Goal: Task Accomplishment & Management: Manage account settings

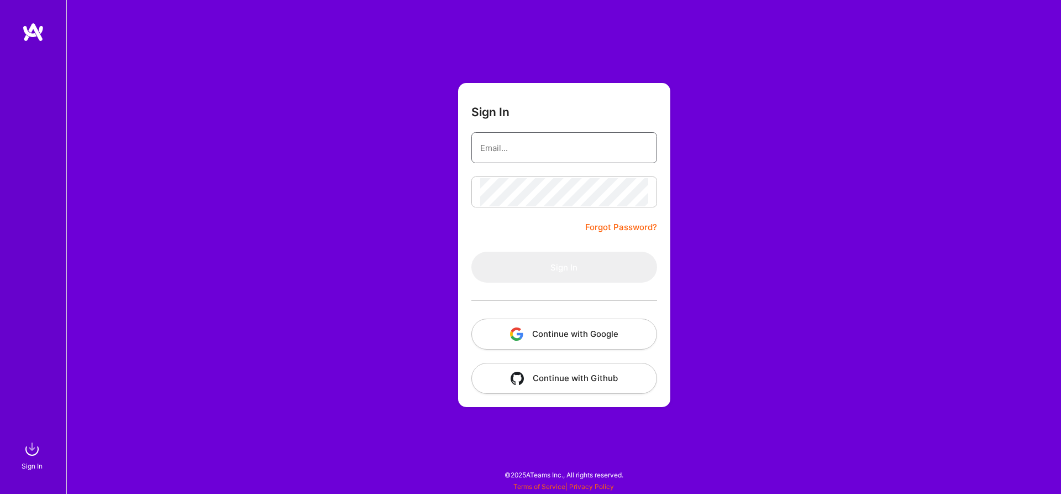
click at [620, 143] on input "email" at bounding box center [564, 148] width 168 height 28
type input "[PERSON_NAME][EMAIL_ADDRESS][PERSON_NAME][PERSON_NAME][DOMAIN_NAME]"
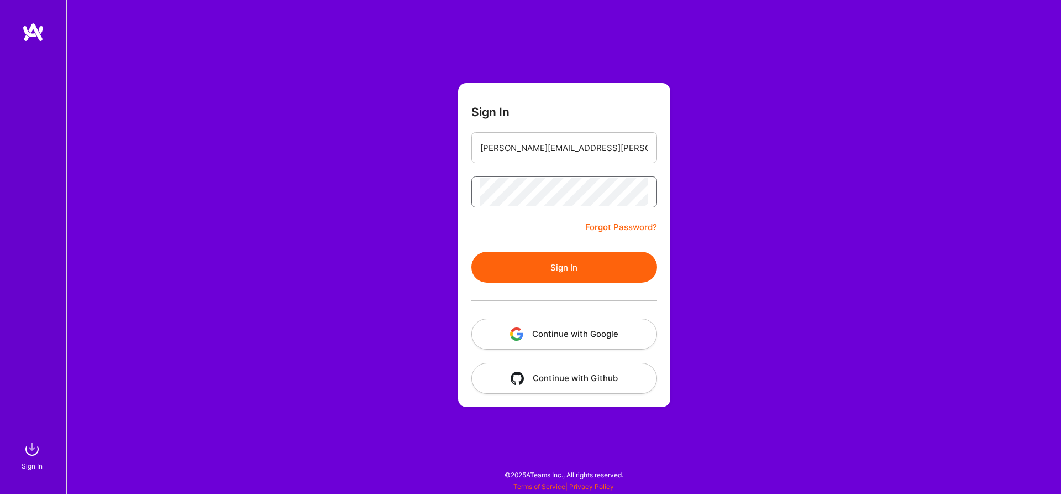
click at [472, 252] on button "Sign In" at bounding box center [565, 267] width 186 height 31
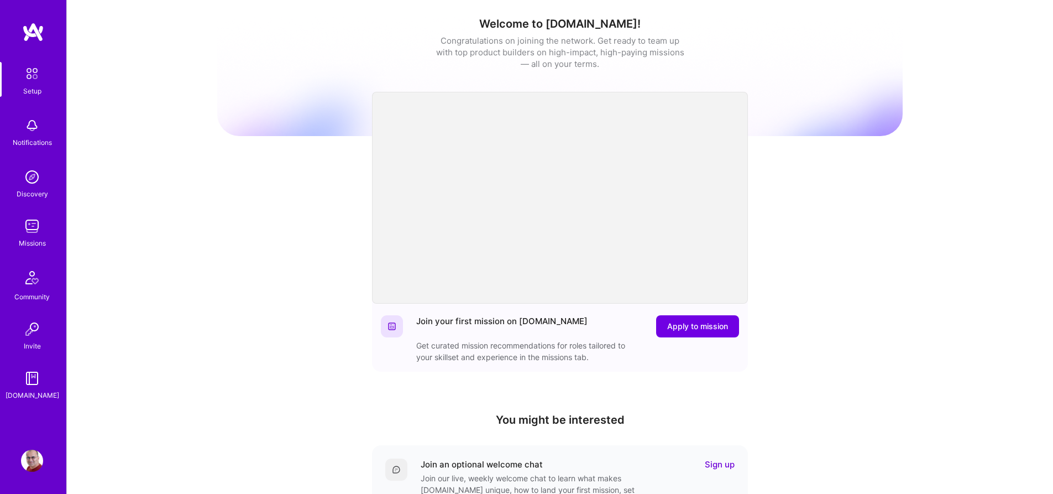
click at [39, 234] on img at bounding box center [32, 226] width 22 height 22
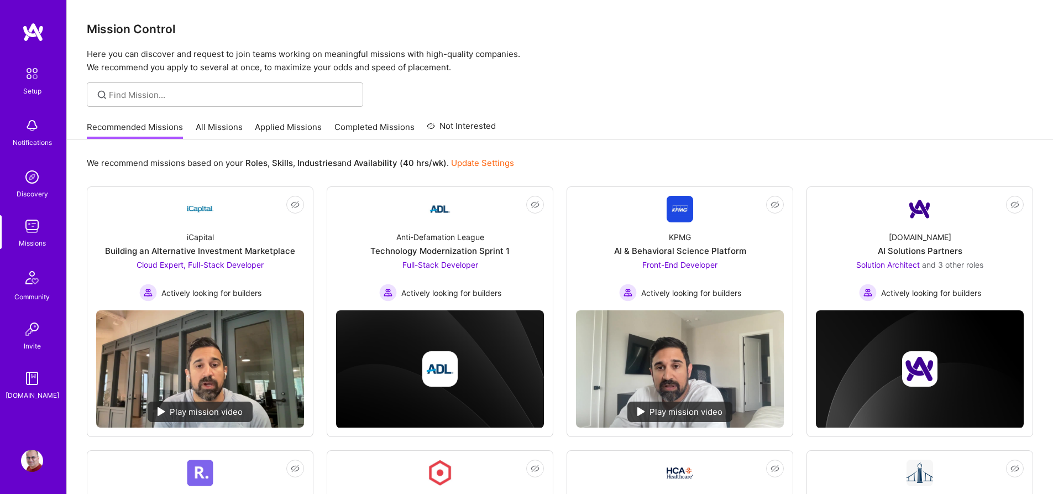
click at [240, 128] on link "All Missions" at bounding box center [219, 130] width 47 height 18
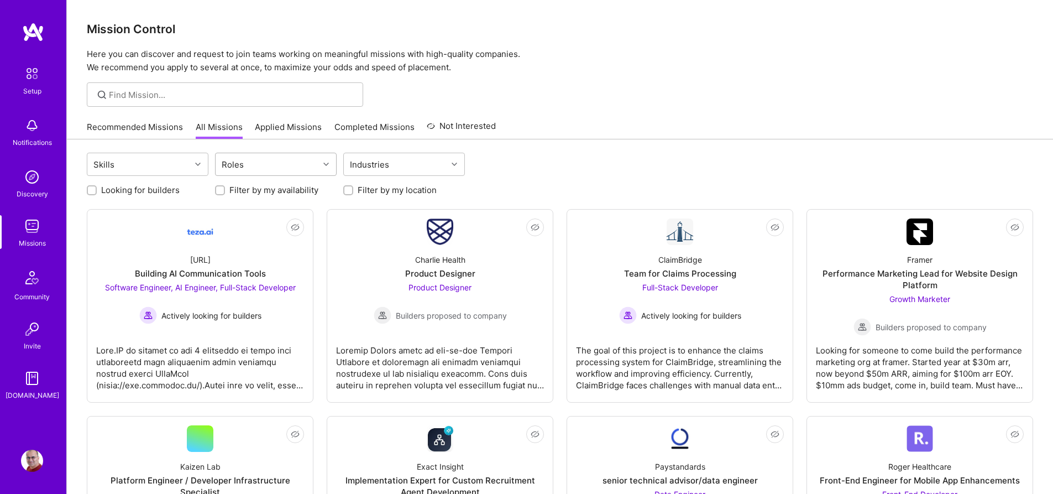
click at [280, 159] on div "Roles" at bounding box center [267, 164] width 103 height 22
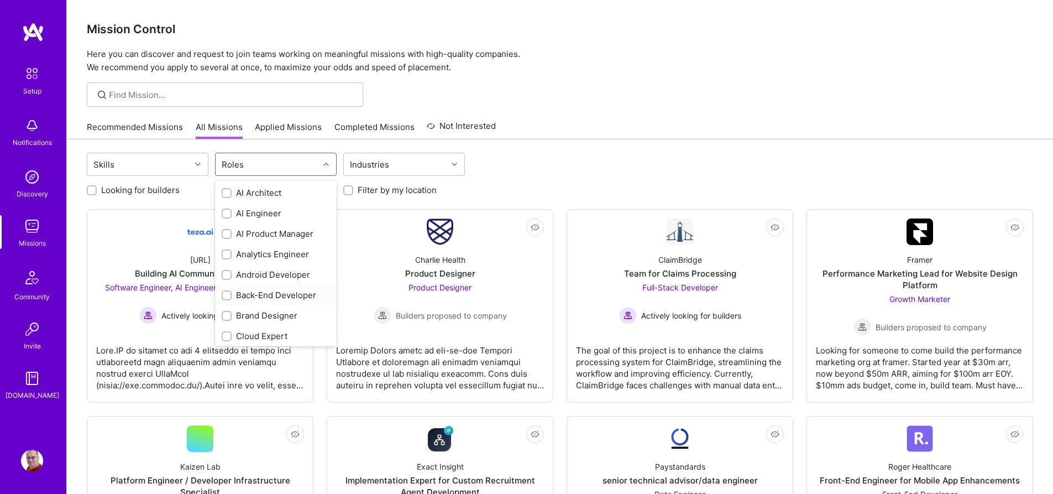
click at [242, 299] on div "Back-End Developer" at bounding box center [276, 295] width 108 height 12
checkbox input "true"
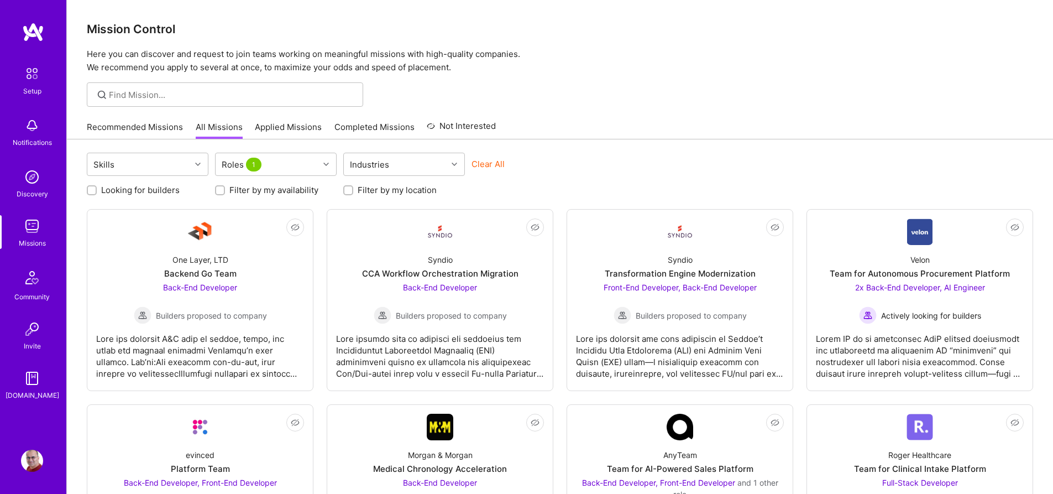
click at [483, 180] on div "Looking for builders Filter by my availability Filter by my location" at bounding box center [560, 187] width 946 height 17
click at [170, 189] on label "Looking for builders" at bounding box center [140, 190] width 78 height 12
click at [97, 189] on input "Looking for builders" at bounding box center [93, 191] width 8 height 8
checkbox input "true"
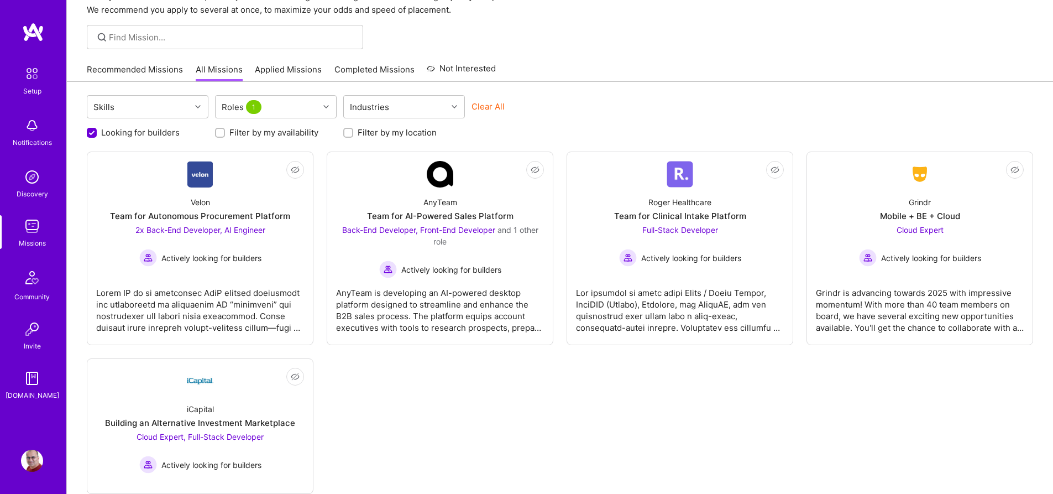
scroll to position [84, 0]
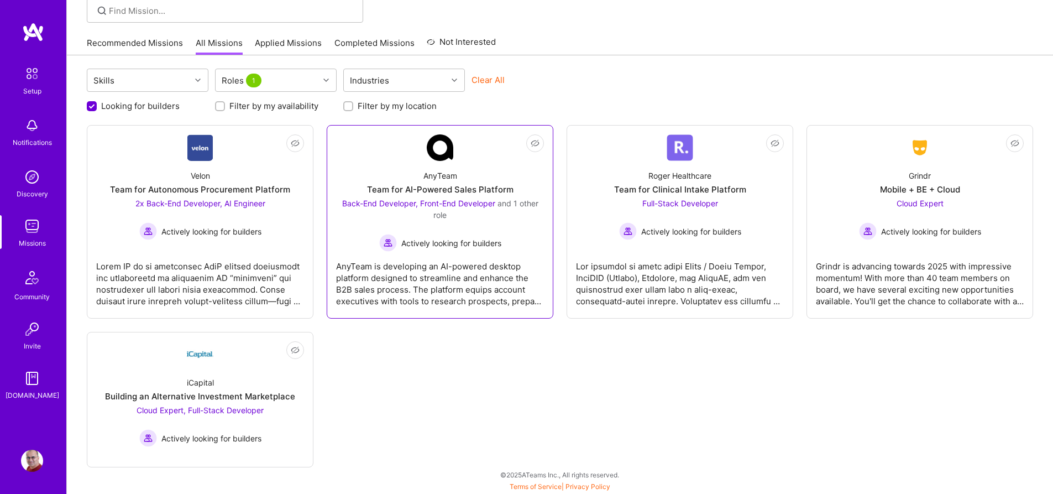
click at [438, 226] on div "Back-End Developer, Front-End Developer and 1 other role Actively looking for b…" at bounding box center [440, 224] width 208 height 54
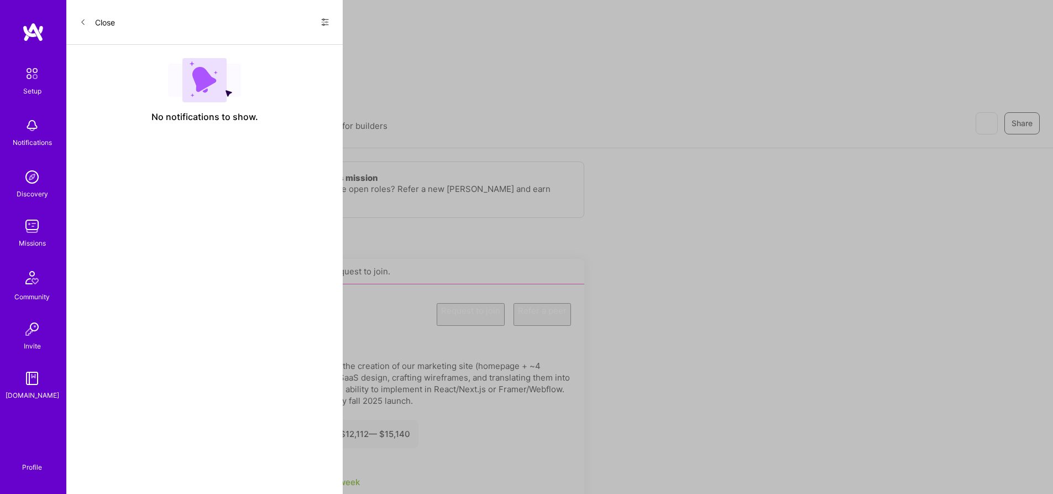
scroll to position [84, 0]
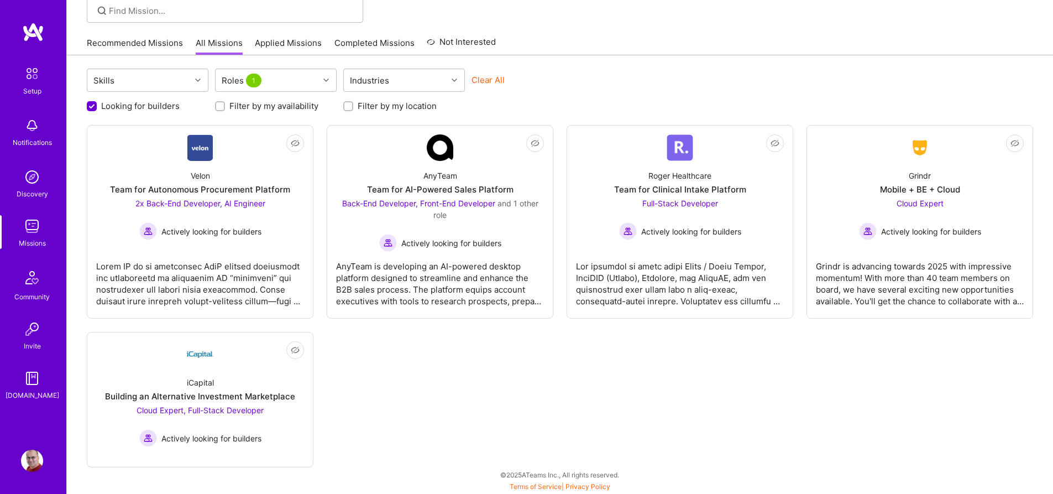
click at [151, 43] on link "Recommended Missions" at bounding box center [135, 46] width 96 height 18
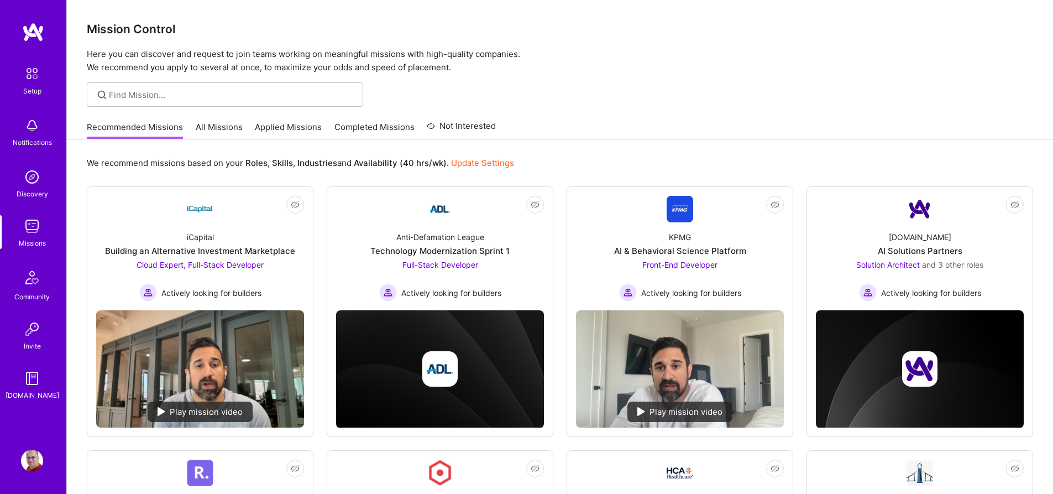
click at [632, 48] on p "Here you can discover and request to join teams working on meaningful missions …" at bounding box center [560, 61] width 946 height 27
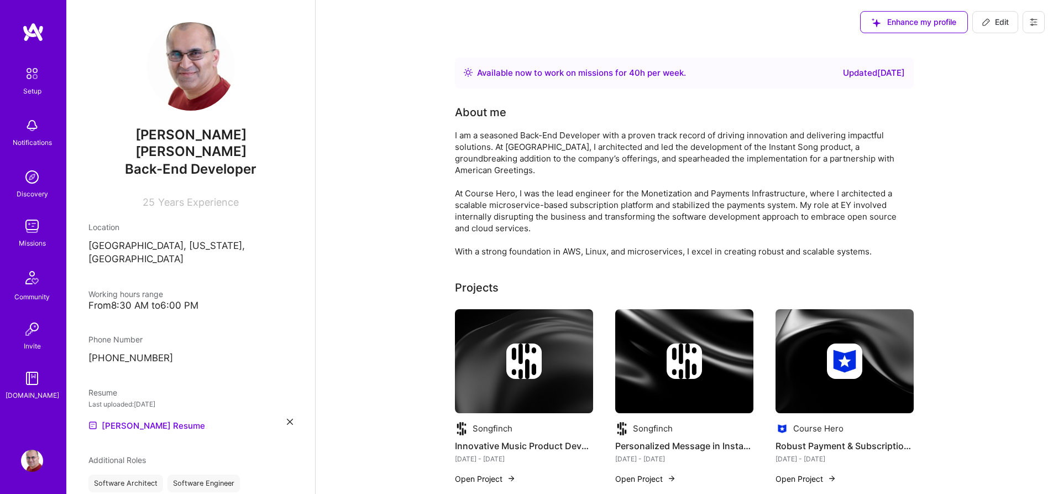
click at [986, 25] on icon at bounding box center [986, 22] width 7 height 7
select select "US"
select select "Right Now"
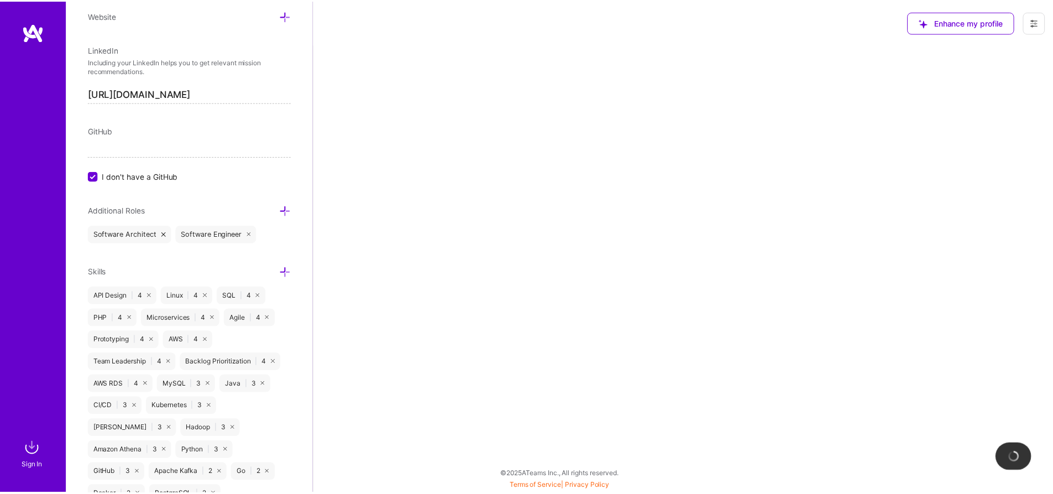
scroll to position [364, 0]
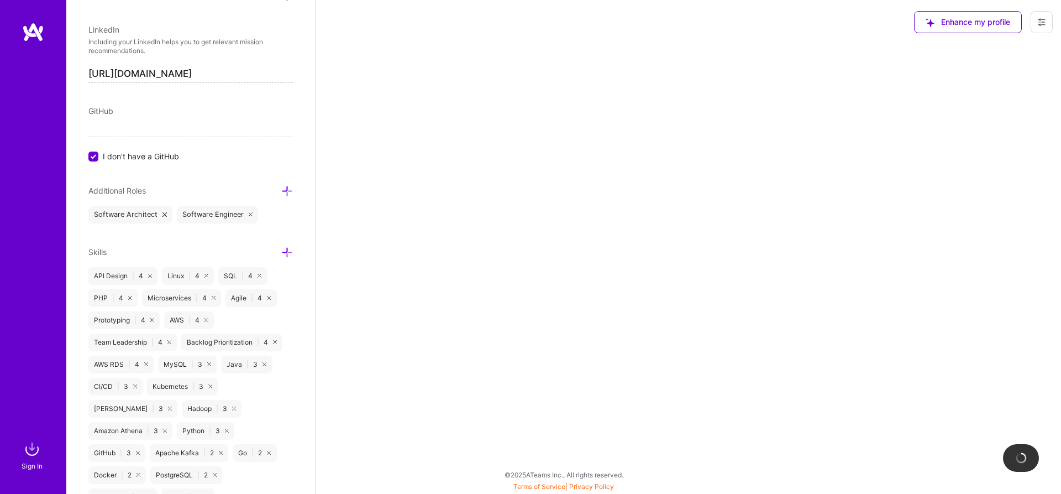
click at [281, 247] on icon at bounding box center [287, 253] width 12 height 12
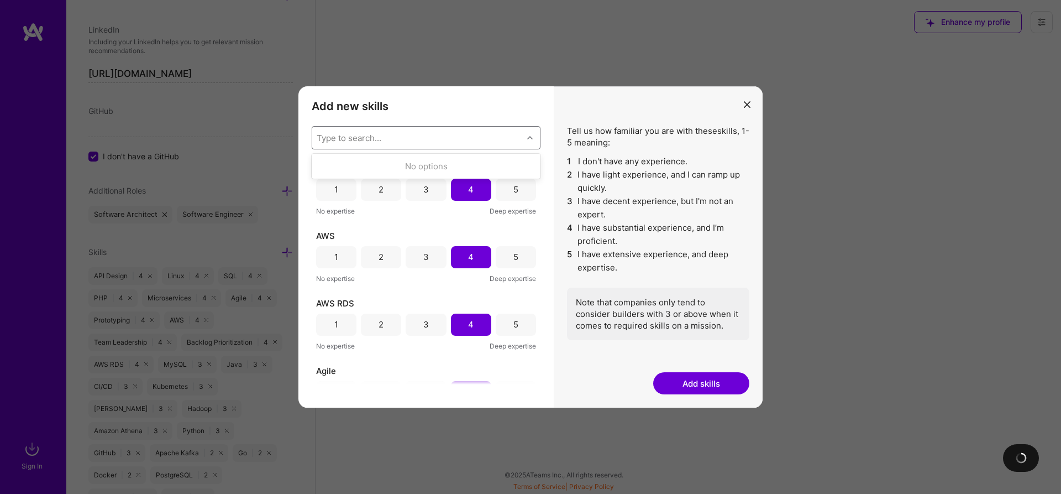
click at [414, 135] on div "Type to search..." at bounding box center [417, 138] width 211 height 22
type input "api"
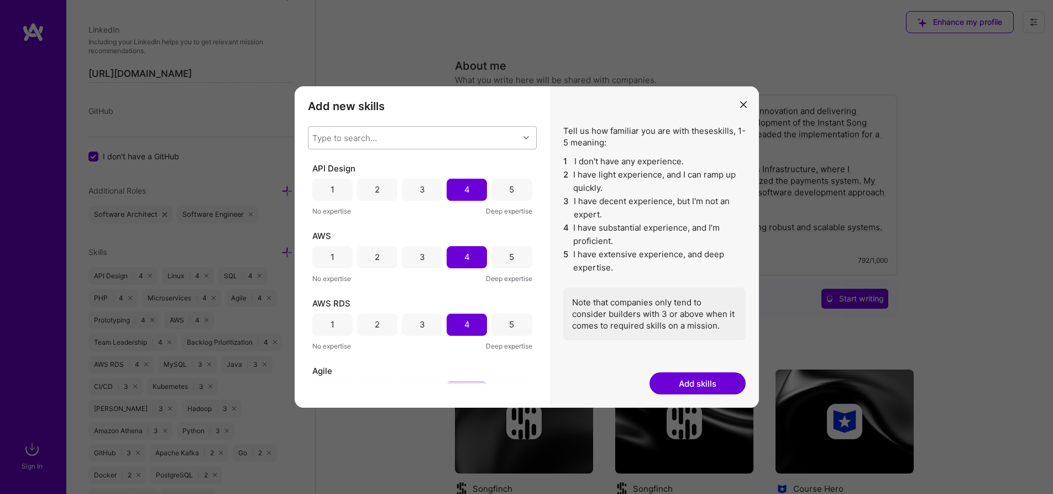
click at [341, 135] on div "Type to search..." at bounding box center [344, 138] width 65 height 12
type input "a"
type input "i"
type input "a"
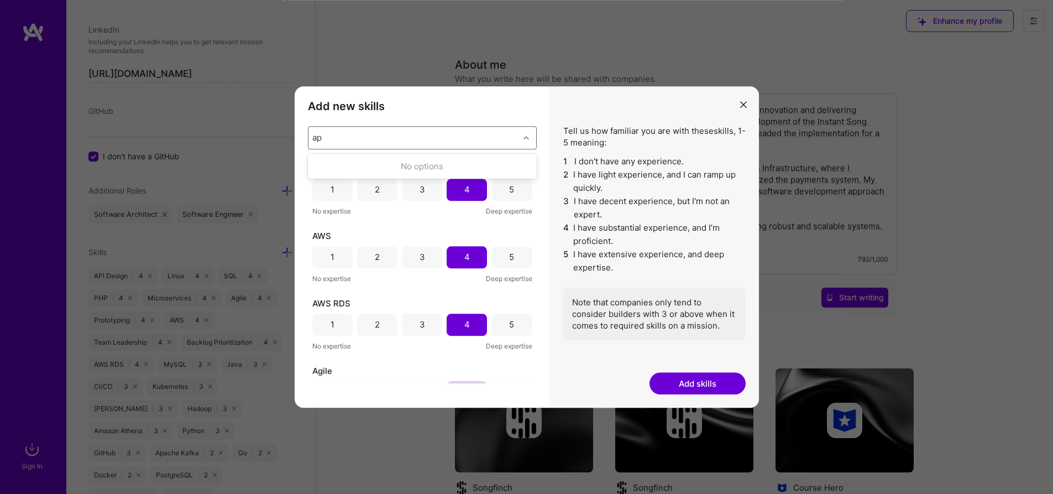
type input "a"
click at [645, 109] on div "Tell us how familiar you are with these skills , 1-5 meaning: 1 I don't have an…" at bounding box center [654, 247] width 209 height 322
click at [383, 139] on div "Type to search..." at bounding box center [413, 138] width 211 height 22
type input "api"
click at [740, 106] on button "modal" at bounding box center [743, 104] width 13 height 18
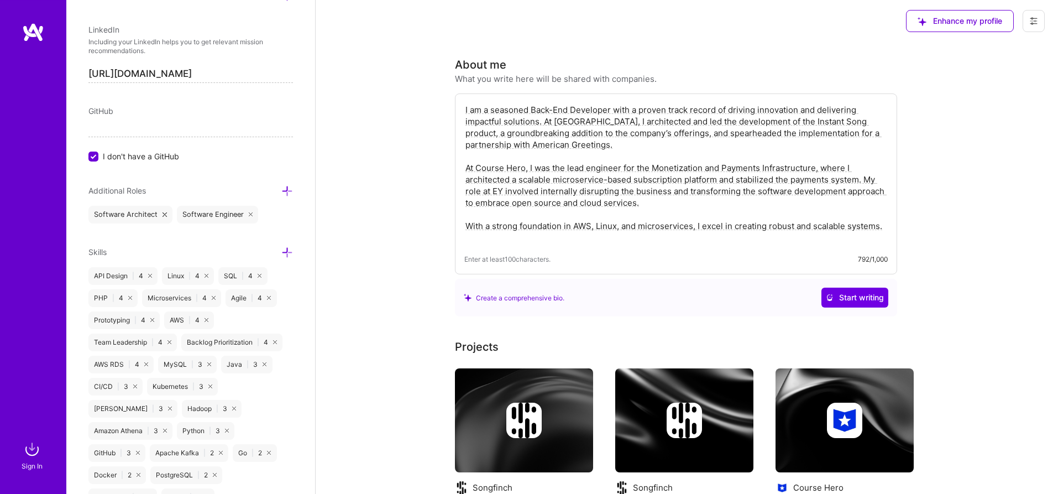
click at [281, 247] on icon at bounding box center [287, 253] width 12 height 12
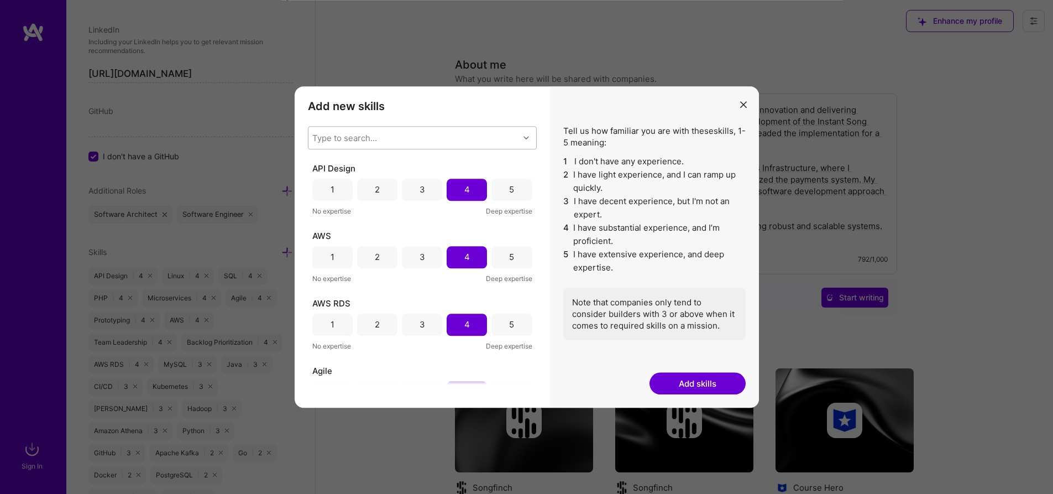
click at [368, 139] on div "Type to search..." at bounding box center [344, 138] width 65 height 12
type input "api"
click at [734, 105] on div "Tell us how familiar you are with these skills , 1-5 meaning: 1 I don't have an…" at bounding box center [654, 247] width 209 height 322
click at [742, 103] on icon "modal" at bounding box center [743, 104] width 7 height 7
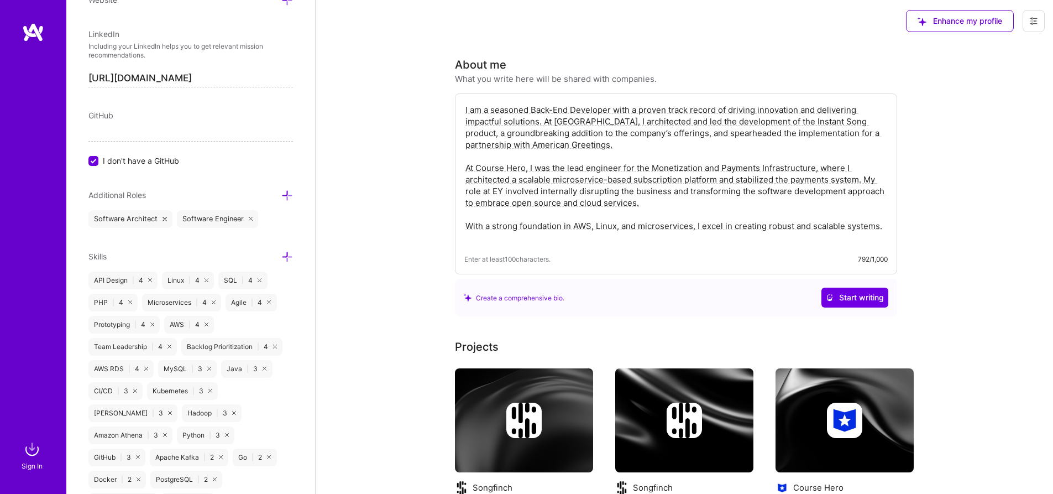
scroll to position [342, 0]
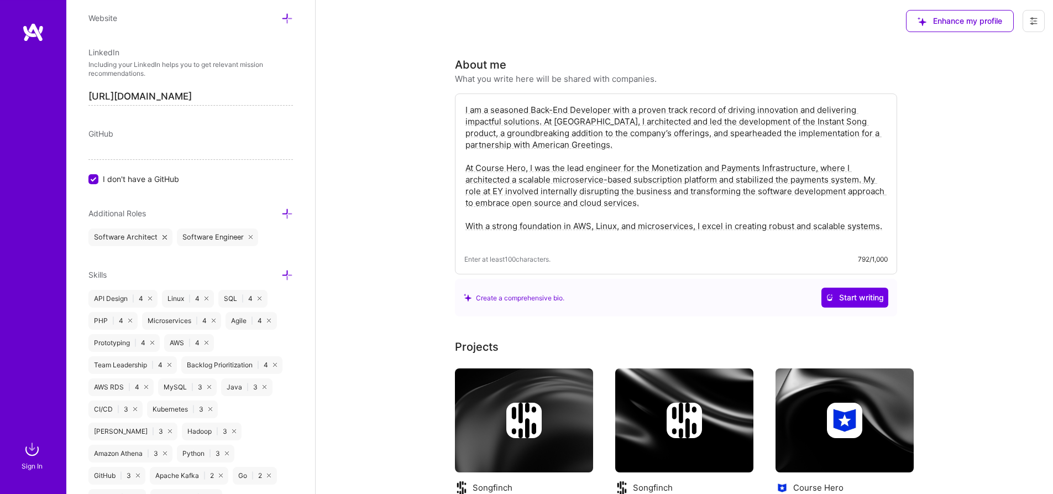
click at [281, 269] on icon at bounding box center [287, 275] width 12 height 12
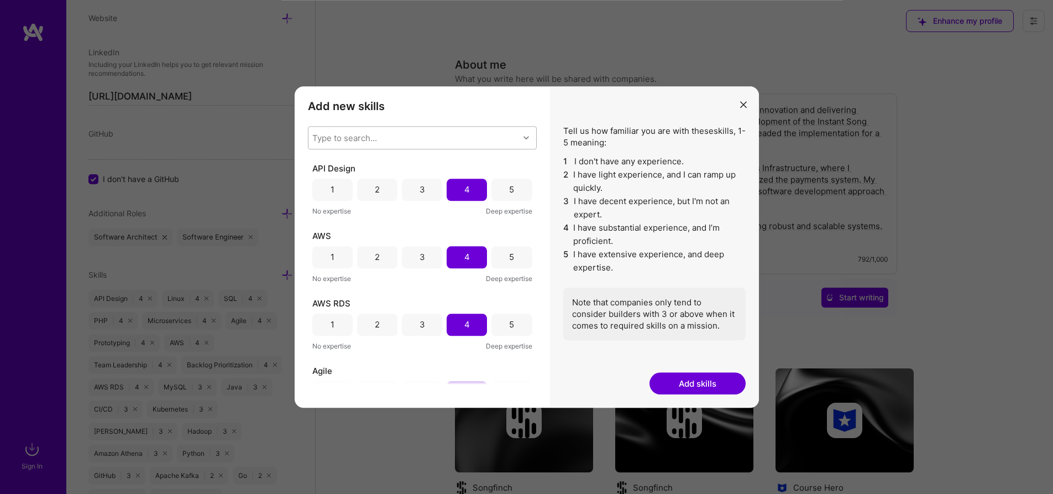
click at [425, 134] on div "Type to search..." at bounding box center [413, 138] width 211 height 22
type input "a"
click at [653, 102] on div "Tell us how familiar you are with these skills , 1-5 meaning: 1 I don't have an…" at bounding box center [654, 247] width 209 height 322
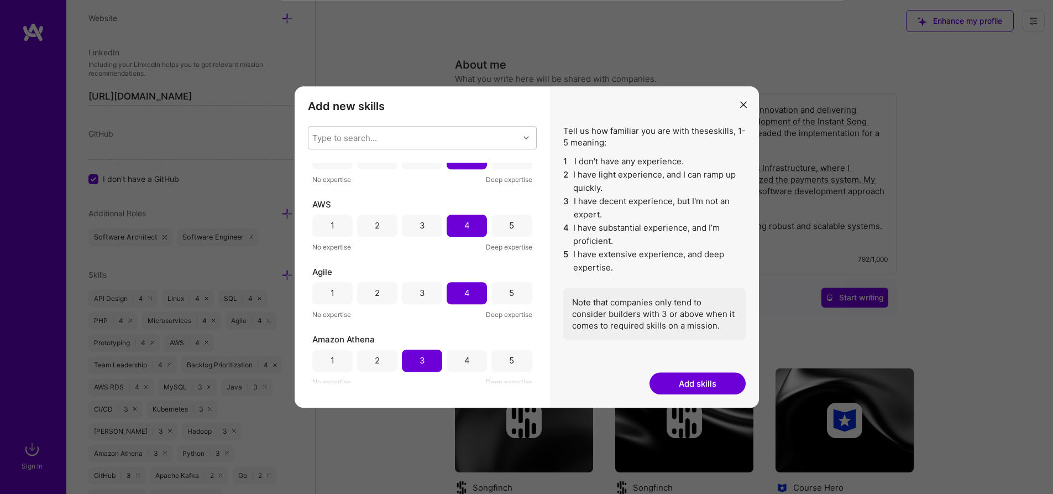
scroll to position [0, 0]
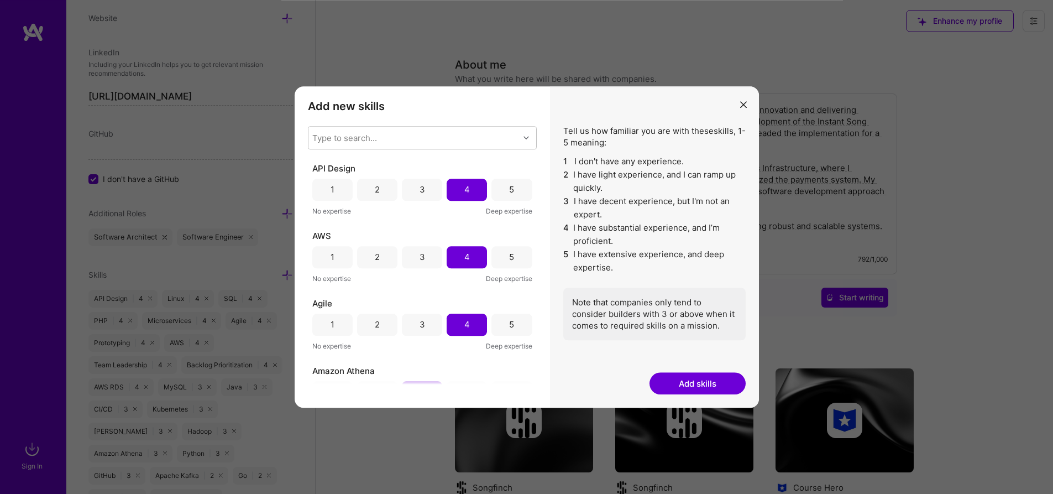
click at [742, 101] on button "modal" at bounding box center [743, 104] width 13 height 18
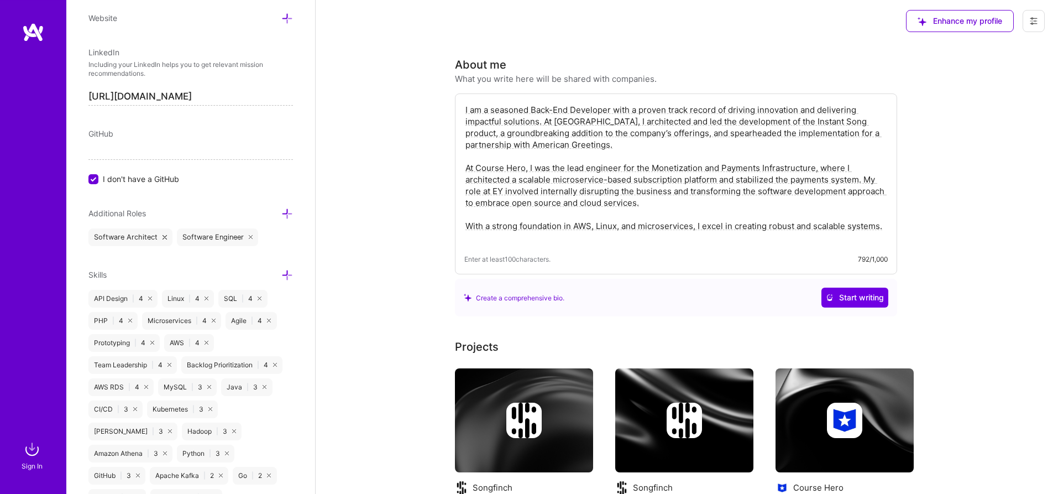
click at [404, 40] on div "Enhance my profile" at bounding box center [684, 21] width 737 height 44
click at [281, 269] on icon at bounding box center [287, 275] width 12 height 12
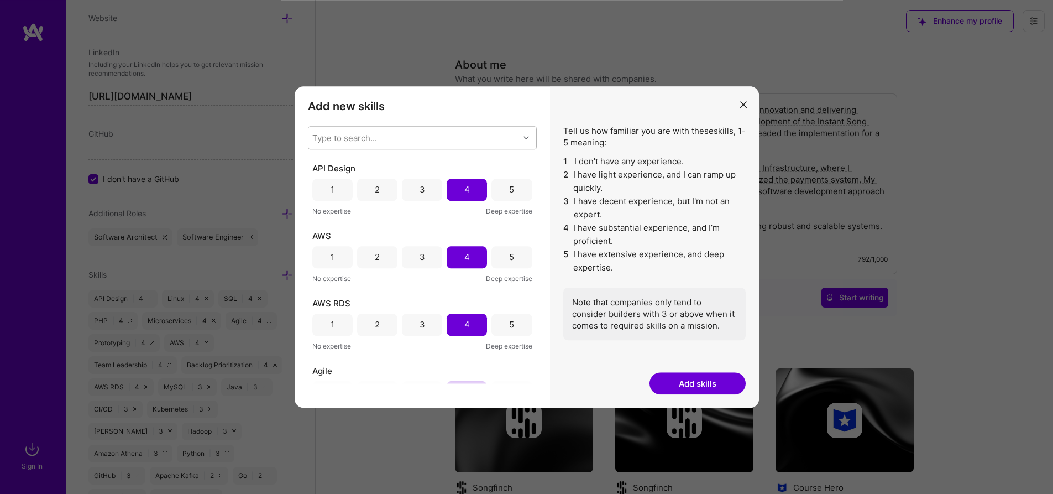
click at [360, 136] on div "Type to search..." at bounding box center [344, 138] width 65 height 12
type input "a"
click at [744, 106] on icon "modal" at bounding box center [743, 104] width 7 height 7
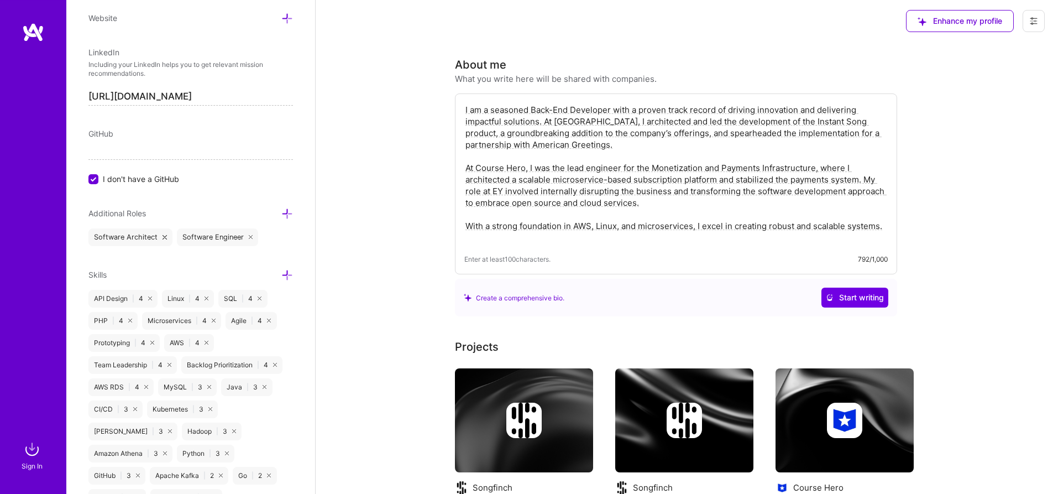
click at [411, 43] on div "Enhance my profile" at bounding box center [684, 21] width 737 height 44
click at [545, 122] on textarea "I am a seasoned Back-End Developer with a proven track record of driving innova…" at bounding box center [675, 174] width 423 height 142
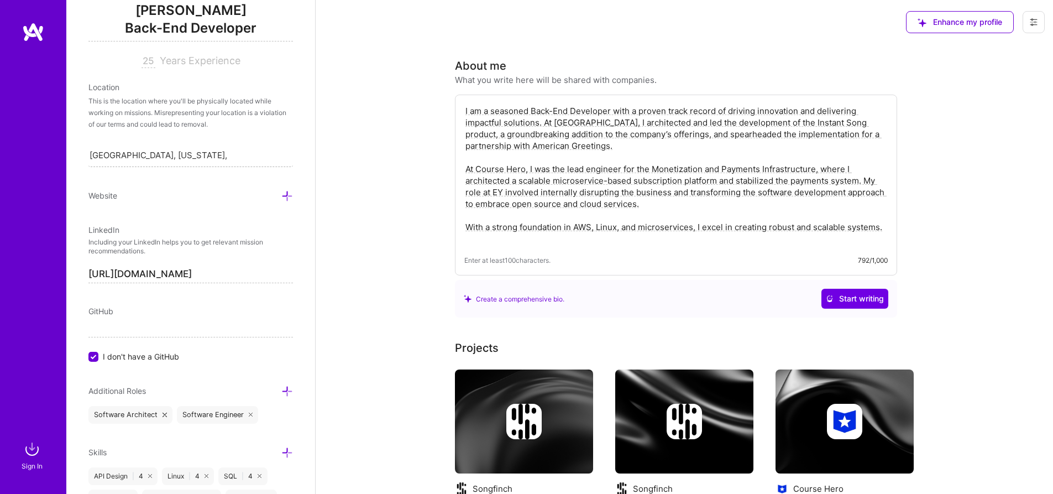
scroll to position [163, 0]
click at [281, 448] on icon at bounding box center [287, 454] width 12 height 12
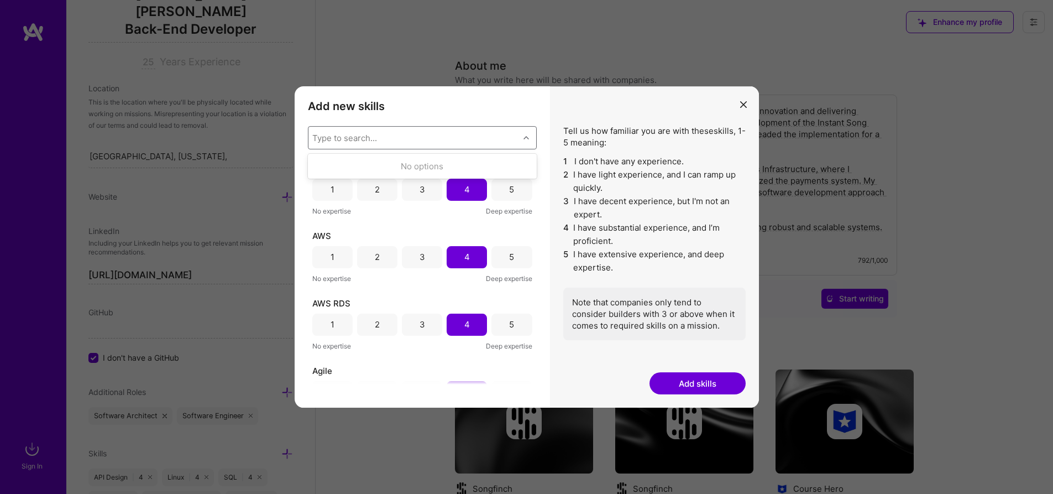
click at [384, 132] on div "Type to search..." at bounding box center [413, 138] width 211 height 22
click at [741, 102] on icon "modal" at bounding box center [743, 104] width 7 height 7
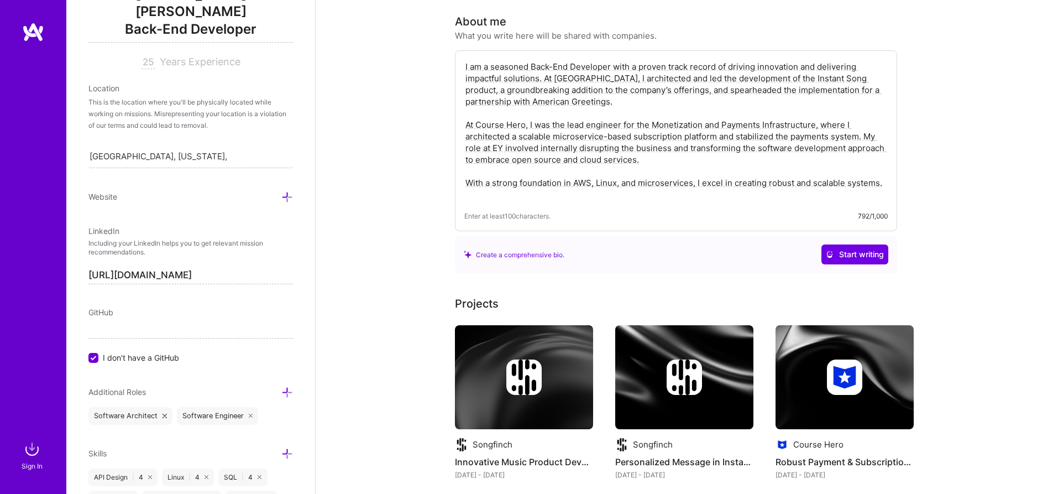
scroll to position [0, 0]
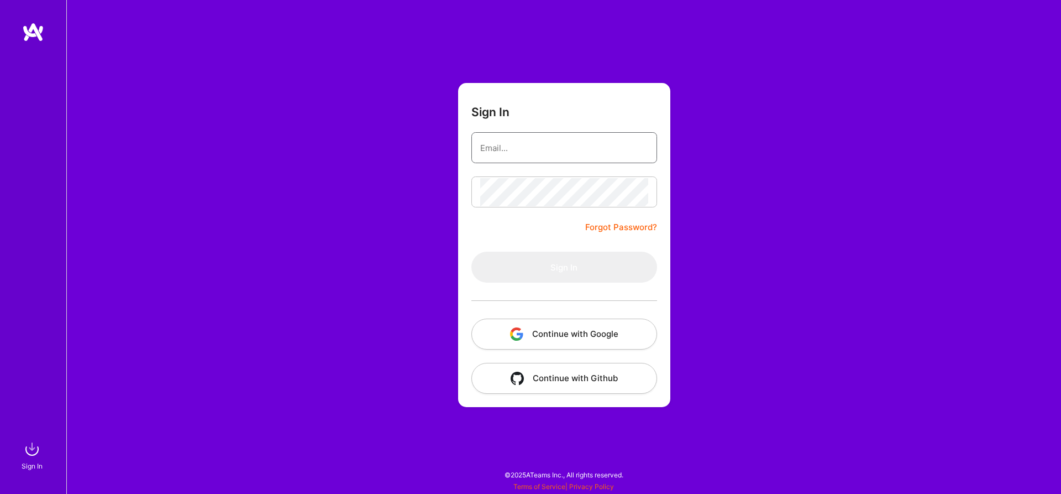
click at [525, 151] on input "email" at bounding box center [564, 148] width 168 height 28
type input "[PERSON_NAME][EMAIL_ADDRESS][PERSON_NAME][PERSON_NAME][DOMAIN_NAME]"
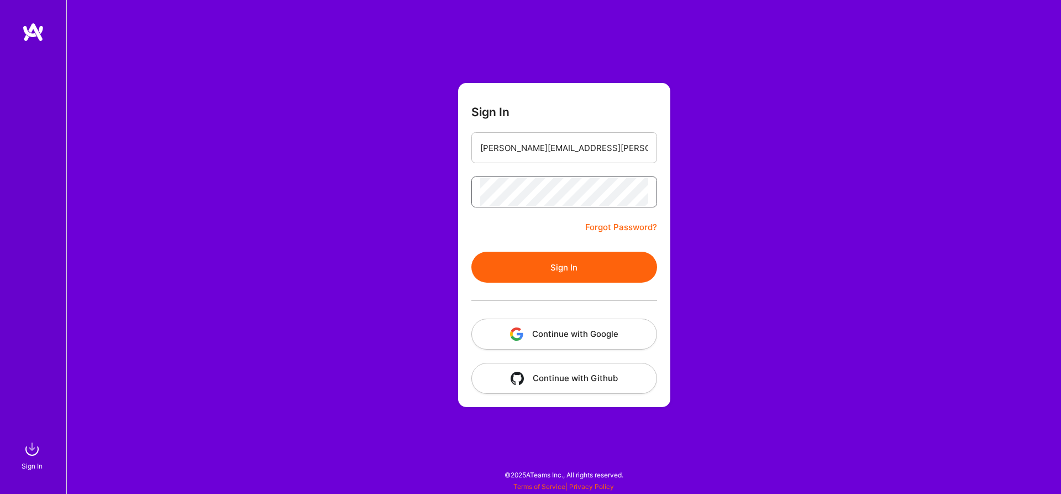
click at [472, 252] on button "Sign In" at bounding box center [565, 267] width 186 height 31
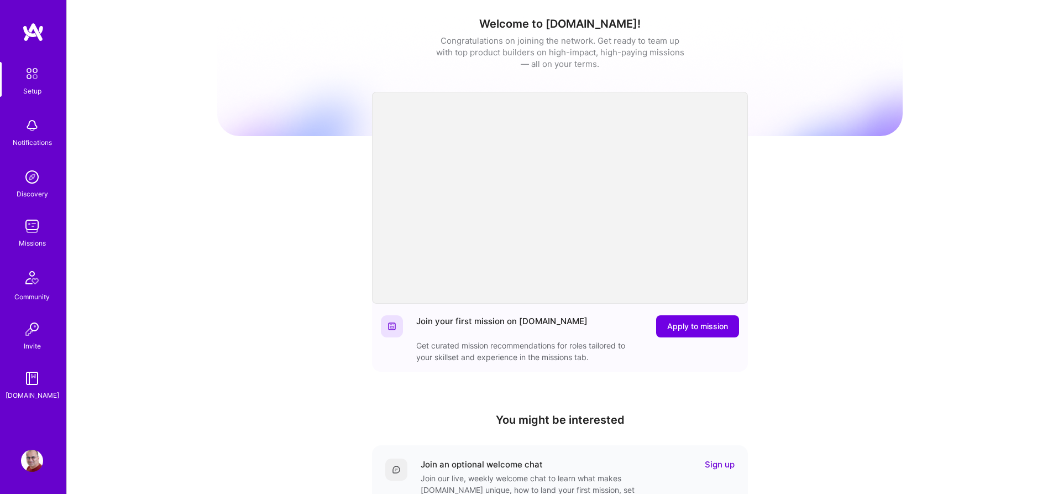
click at [35, 460] on img at bounding box center [32, 460] width 22 height 22
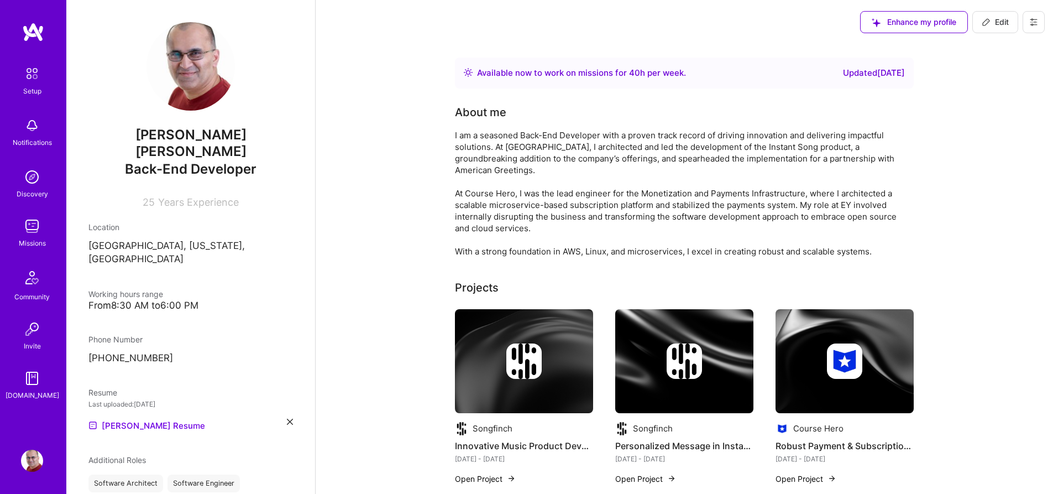
click at [993, 23] on span "Edit" at bounding box center [995, 22] width 27 height 11
select select "US"
select select "Right Now"
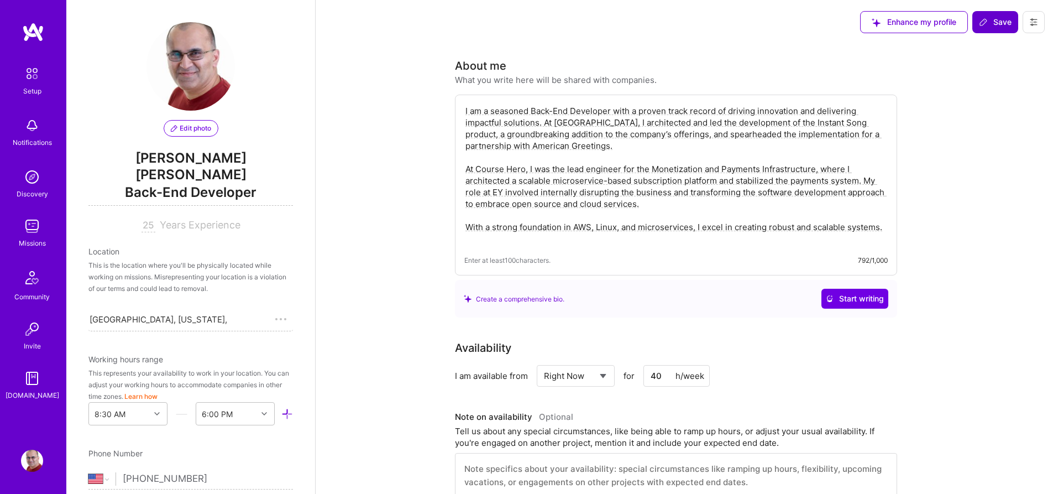
scroll to position [401, 0]
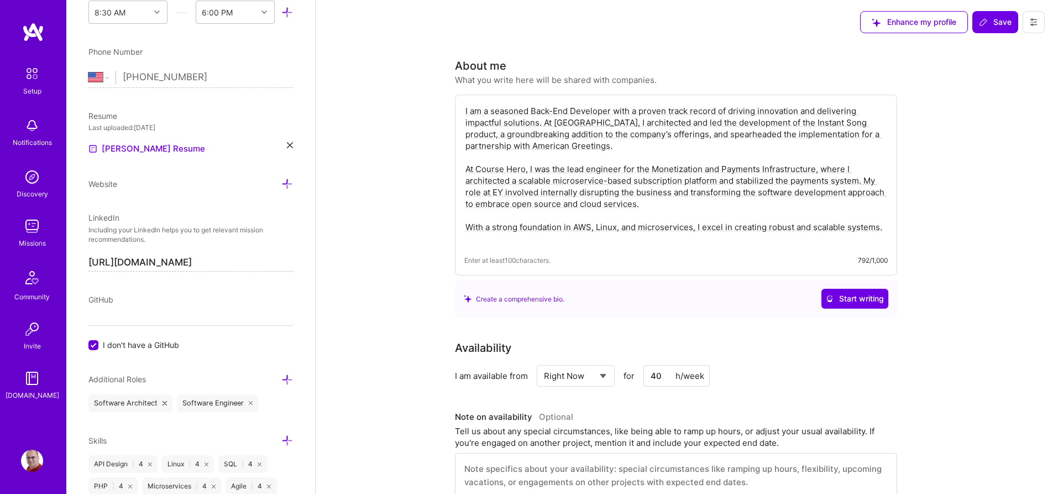
click at [281, 435] on icon at bounding box center [287, 441] width 12 height 12
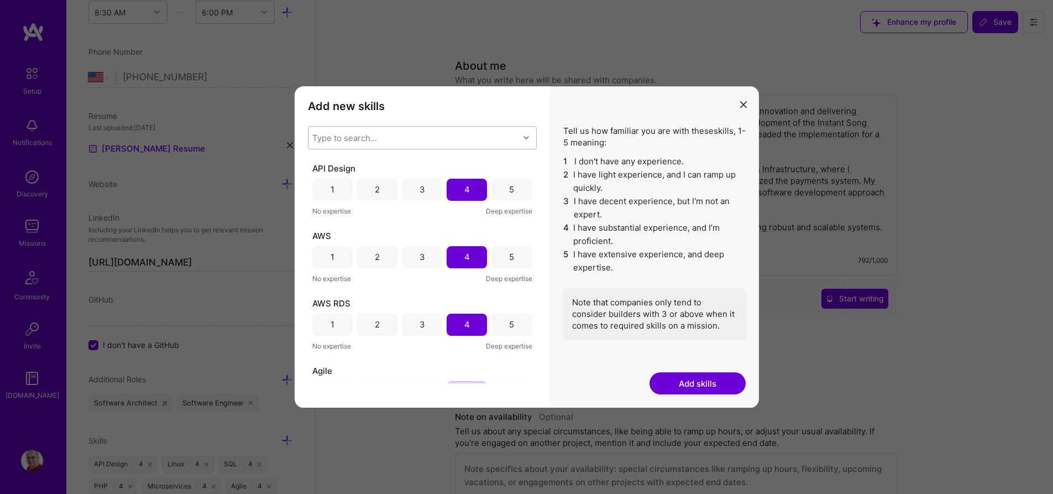
click at [398, 142] on div "Type to search..." at bounding box center [413, 138] width 211 height 22
type input "api"
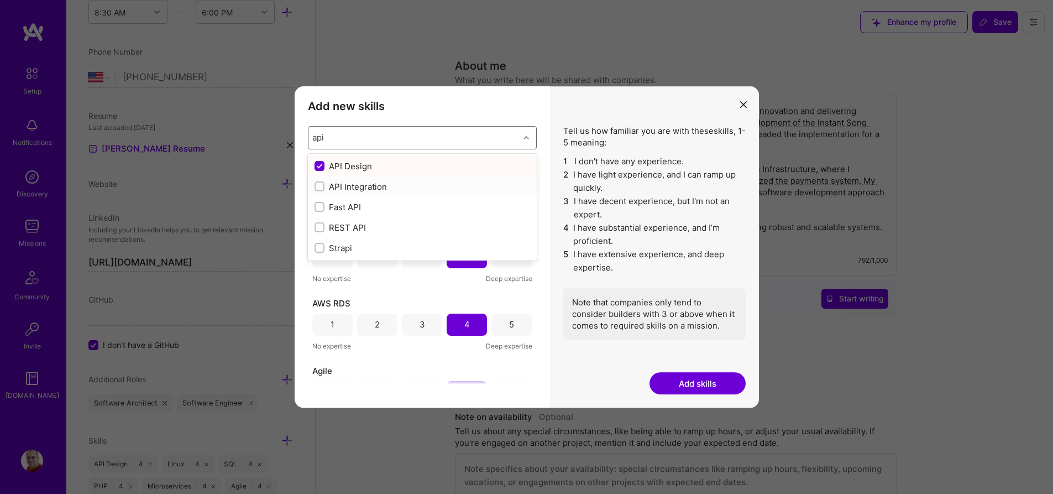
click at [323, 186] on div "modal" at bounding box center [320, 186] width 10 height 10
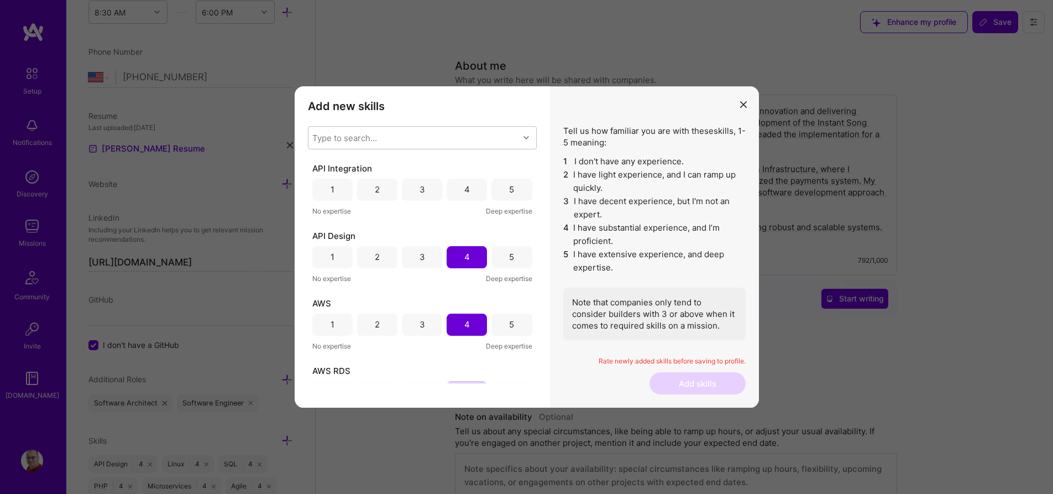
click at [420, 185] on div "3" at bounding box center [423, 190] width 6 height 12
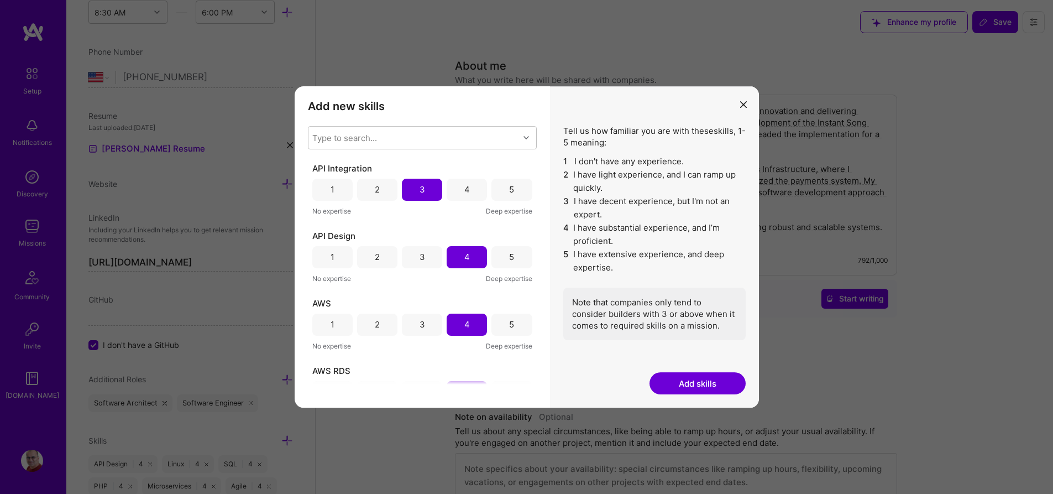
click at [692, 384] on button "Add skills" at bounding box center [698, 383] width 96 height 22
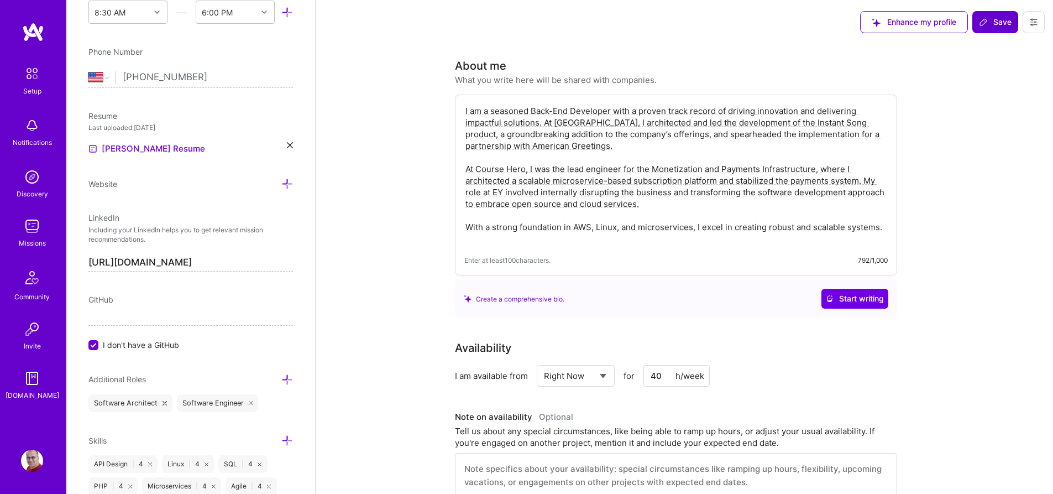
click at [1003, 26] on span "Save" at bounding box center [995, 22] width 33 height 11
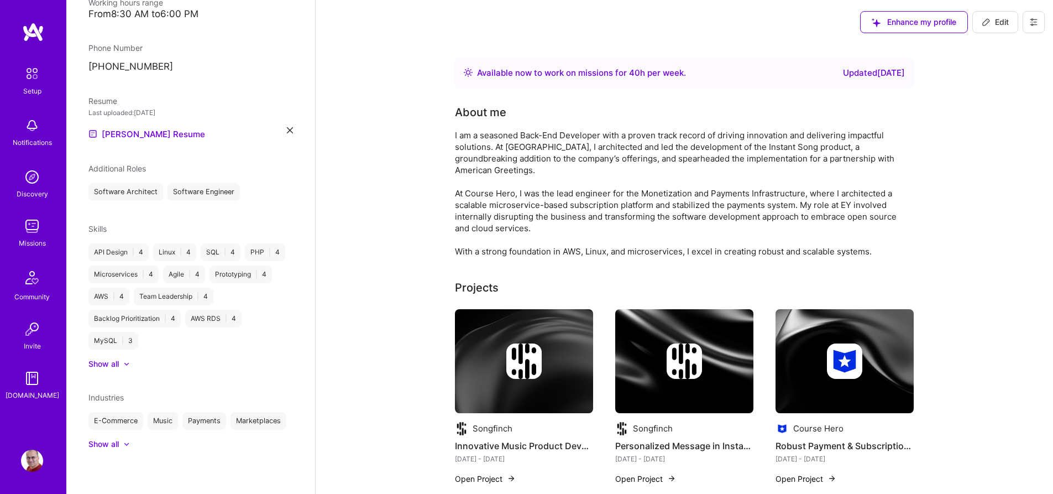
scroll to position [284, 0]
